Goal: Find specific page/section: Find specific page/section

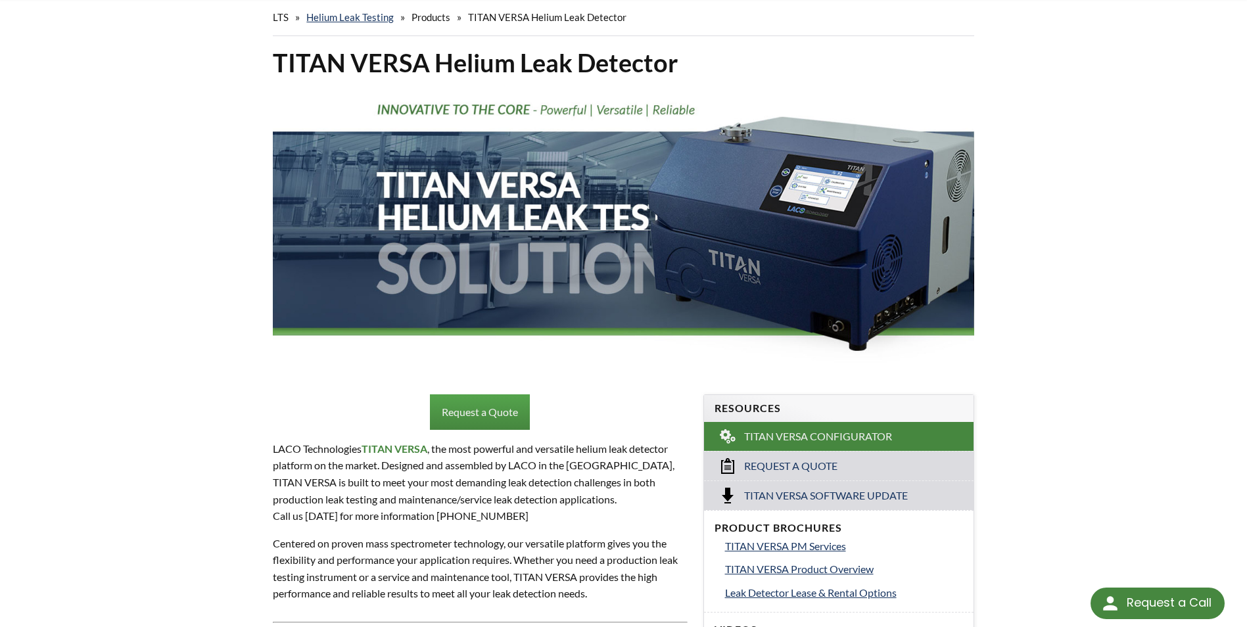
click at [436, 16] on span "Products" at bounding box center [431, 17] width 39 height 12
click at [351, 20] on link "Helium Leak Testing" at bounding box center [349, 17] width 87 height 12
click at [341, 16] on link "Helium Leak Testing" at bounding box center [349, 17] width 87 height 12
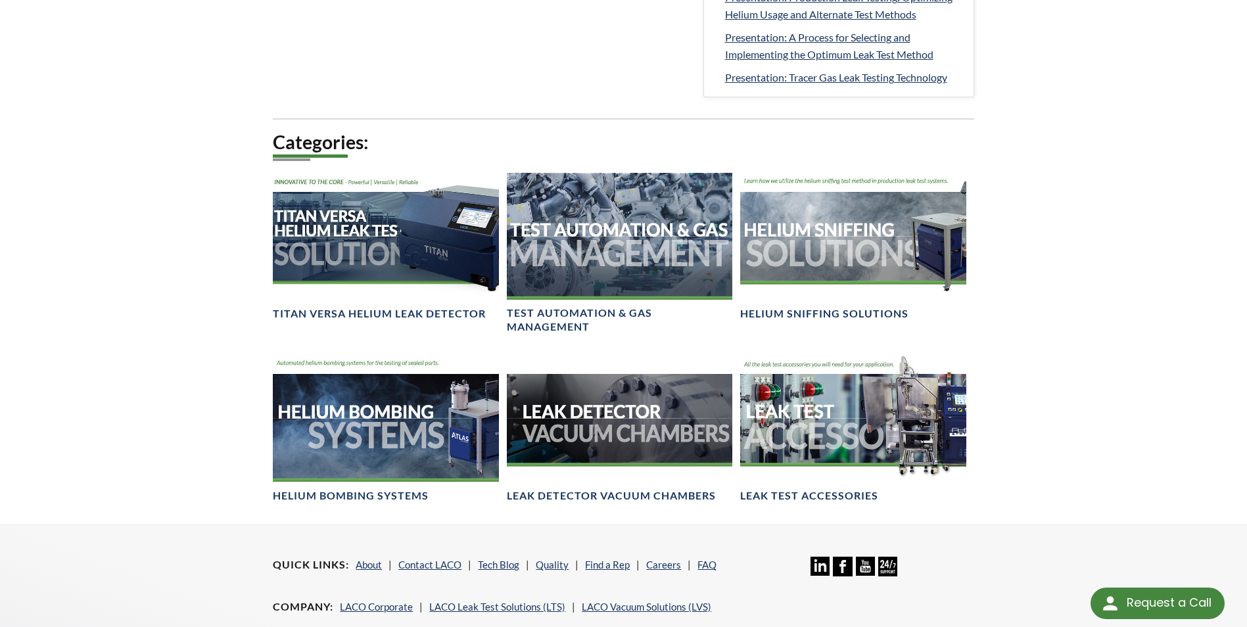
scroll to position [789, 0]
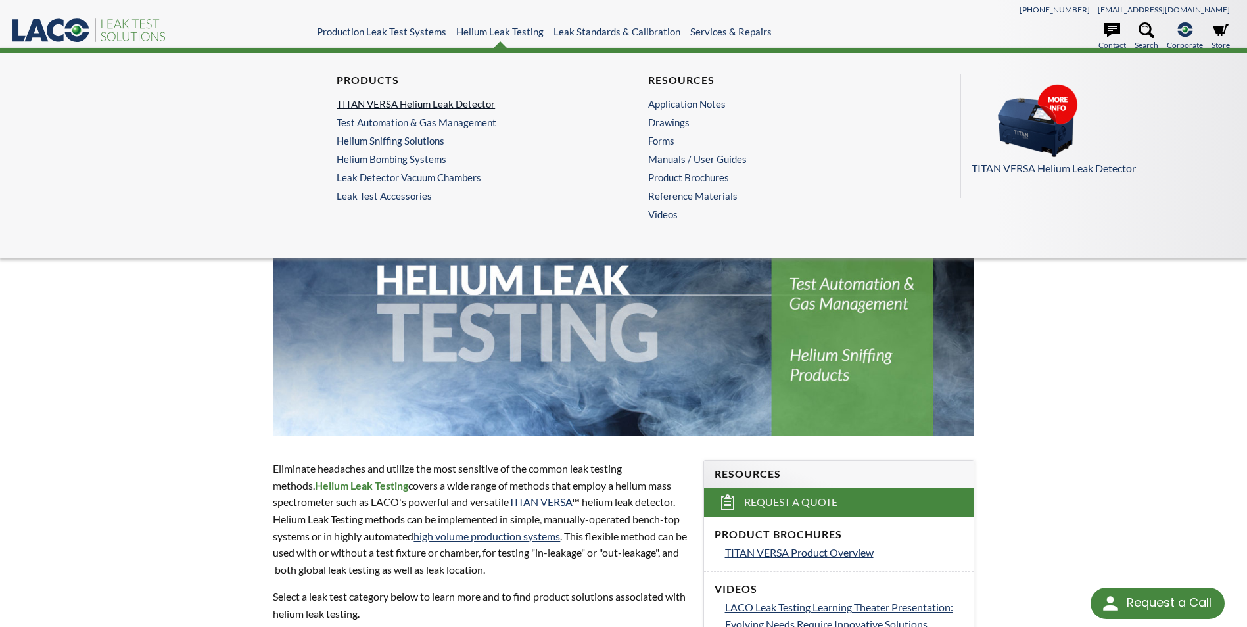
click at [381, 103] on link "TITAN VERSA Helium Leak Detector" at bounding box center [464, 104] width 255 height 12
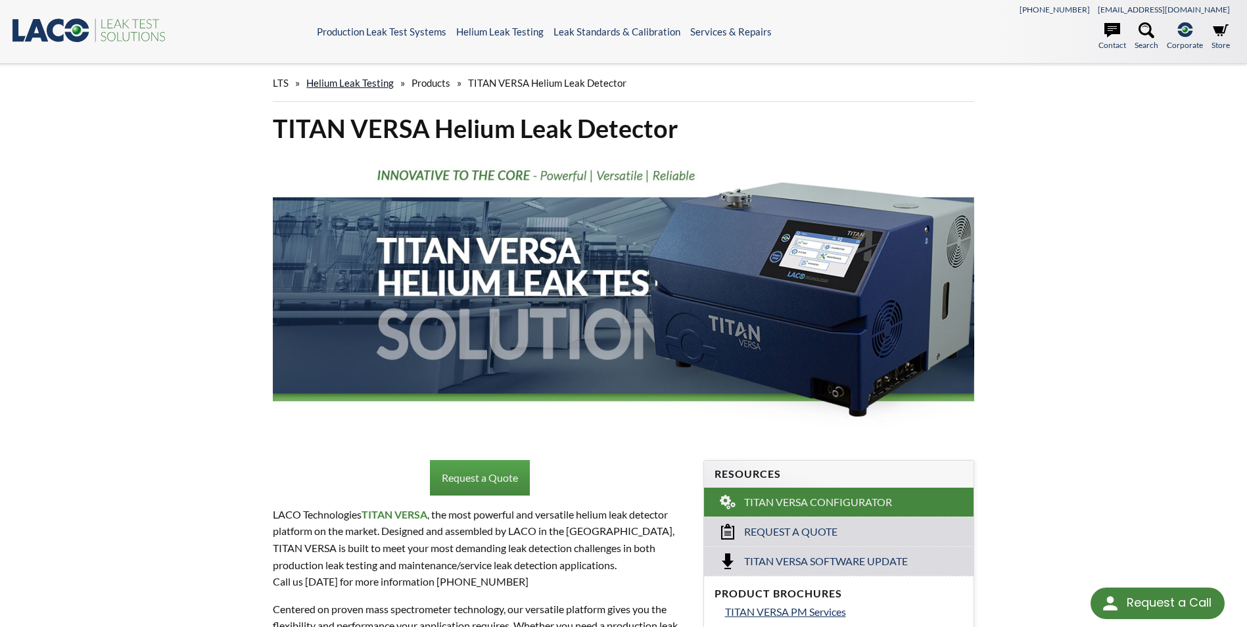
click at [354, 83] on link "Helium Leak Testing" at bounding box center [349, 83] width 87 height 12
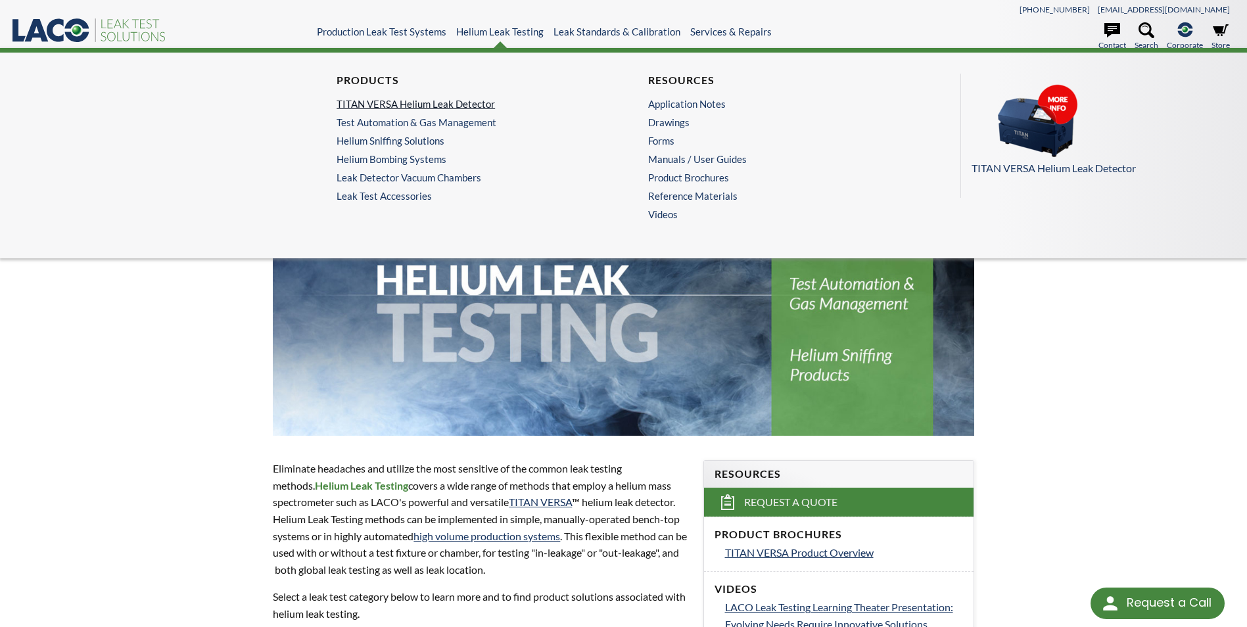
click at [402, 106] on link "TITAN VERSA Helium Leak Detector" at bounding box center [464, 104] width 255 height 12
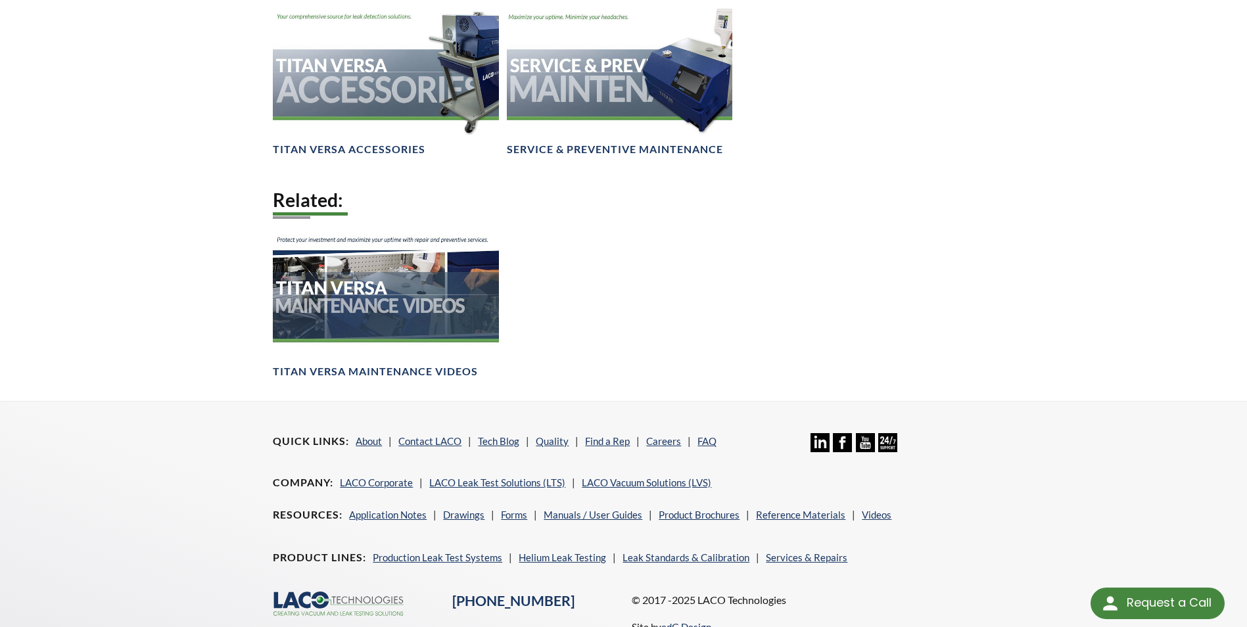
scroll to position [1972, 0]
